Goal: Navigation & Orientation: Find specific page/section

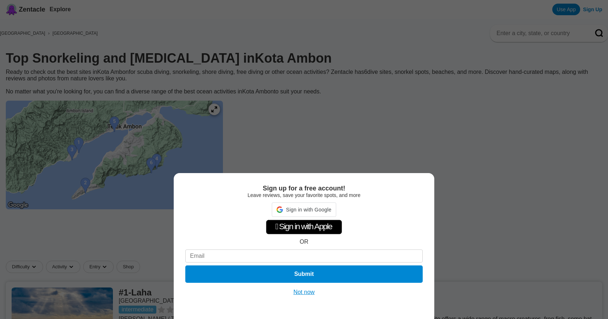
click at [310, 287] on div "Sign up for a free account! Leave reviews, save your favorite spots, and more S…" at bounding box center [304, 246] width 261 height 146
click at [306, 291] on button "Not now" at bounding box center [304, 291] width 26 height 7
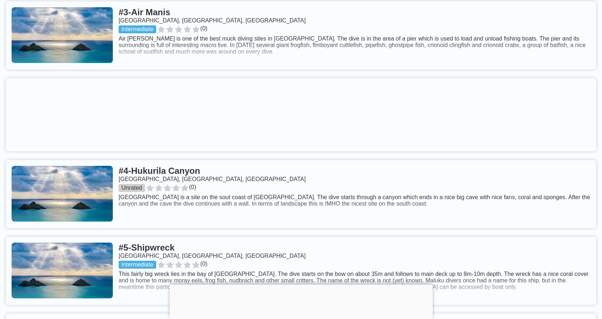
scroll to position [434, 0]
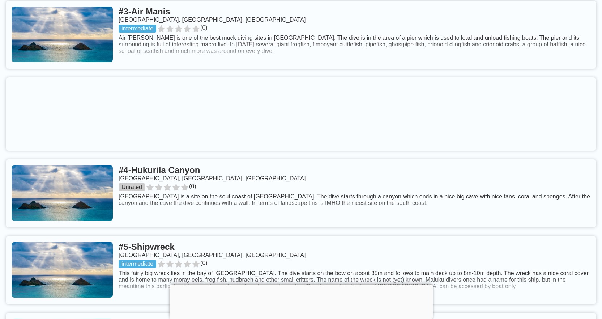
click at [301, 284] on div at bounding box center [301, 284] width 263 height 0
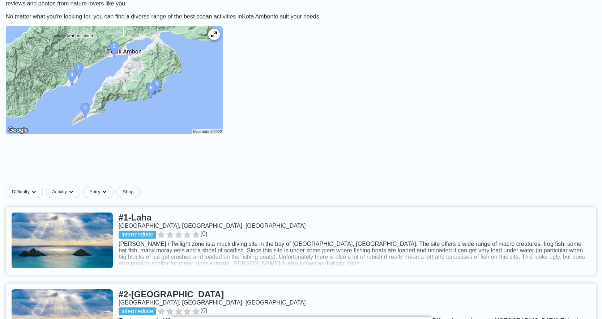
scroll to position [0, 0]
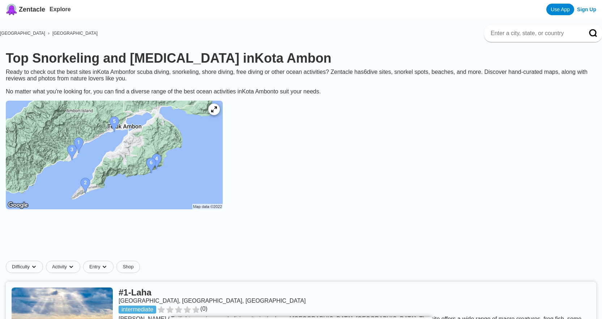
click at [215, 170] on img at bounding box center [114, 155] width 217 height 109
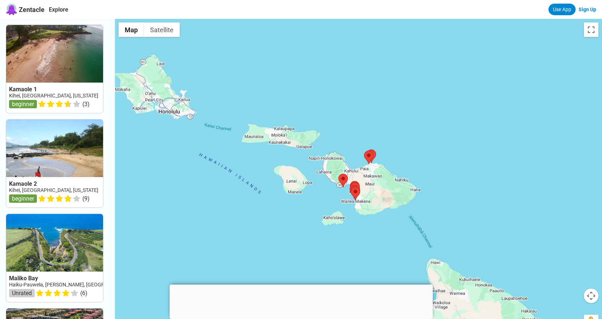
click at [299, 284] on div at bounding box center [301, 284] width 263 height 0
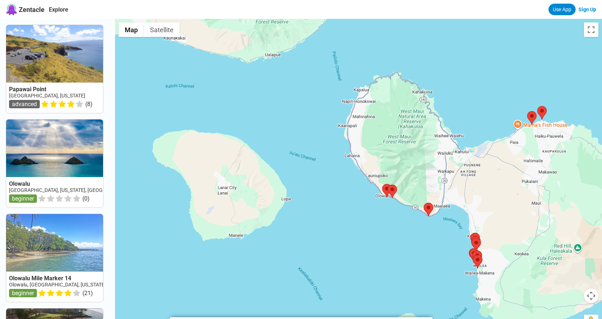
drag, startPoint x: 359, startPoint y: 172, endPoint x: 440, endPoint y: 179, distance: 81.8
click at [440, 179] on div at bounding box center [358, 178] width 487 height 319
